Goal: Find specific page/section: Find specific page/section

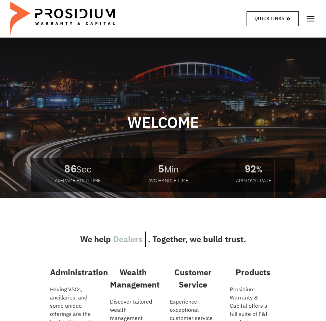
click at [292, 17] on link "Quick Links" at bounding box center [272, 18] width 52 height 15
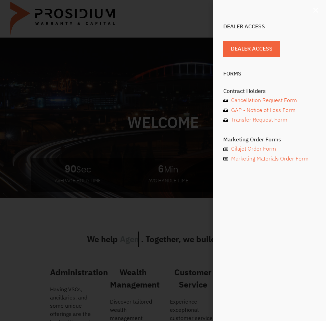
click at [316, 10] on use "Close" at bounding box center [315, 10] width 5 height 5
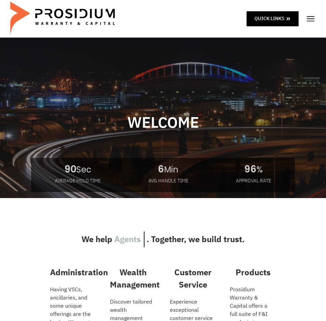
click at [313, 20] on img at bounding box center [310, 19] width 10 height 10
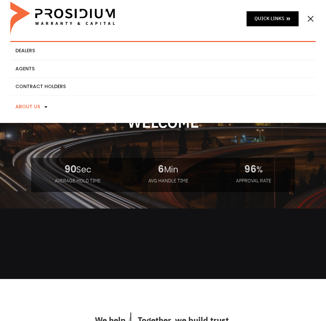
click at [201, 108] on link "About Us" at bounding box center [162, 107] width 305 height 22
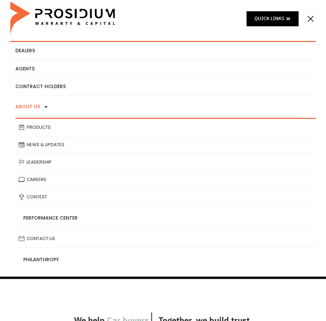
click at [200, 107] on link "About Us" at bounding box center [162, 107] width 305 height 22
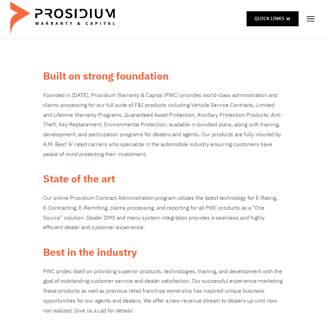
click at [310, 18] on img at bounding box center [310, 19] width 10 height 10
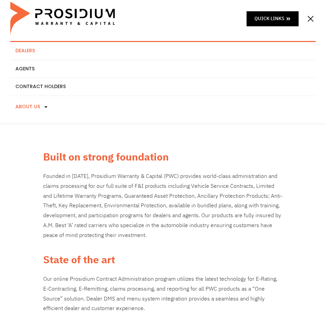
click at [177, 53] on link "Dealers" at bounding box center [162, 51] width 305 height 18
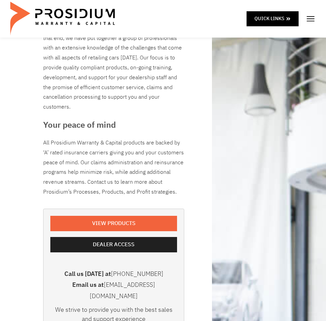
scroll to position [68, 0]
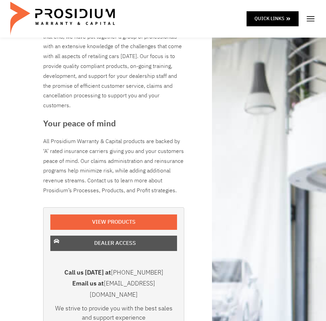
click at [121, 246] on span "Dealer Access" at bounding box center [115, 244] width 42 height 10
